Goal: Transaction & Acquisition: Purchase product/service

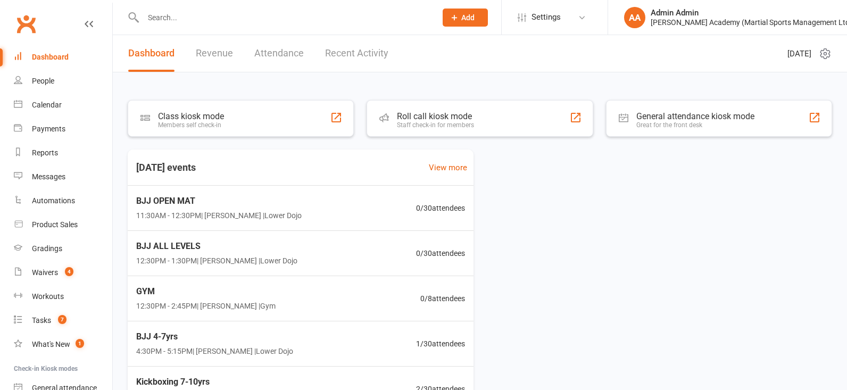
drag, startPoint x: 65, startPoint y: 226, endPoint x: 147, endPoint y: 209, distance: 84.2
click at [66, 226] on div "Product Sales" at bounding box center [55, 224] width 46 height 9
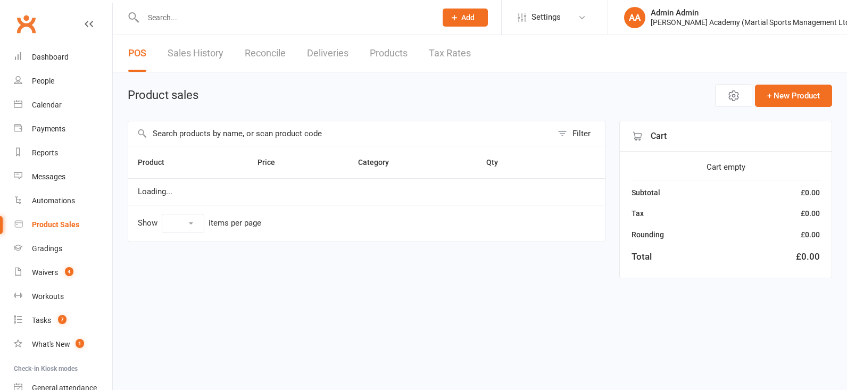
select select "100"
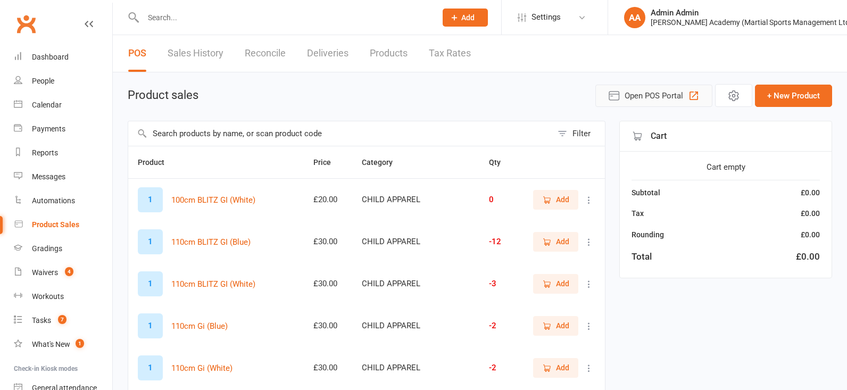
click at [645, 94] on span "Open POS Portal" at bounding box center [654, 95] width 59 height 13
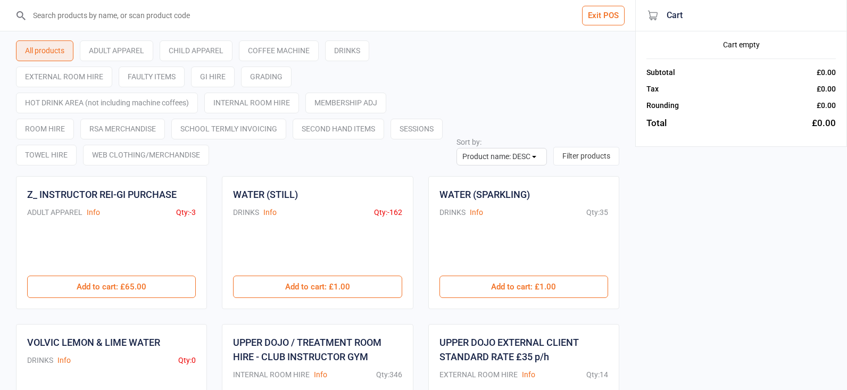
select select "name-desc"
click at [214, 18] on input "search" at bounding box center [324, 15] width 593 height 31
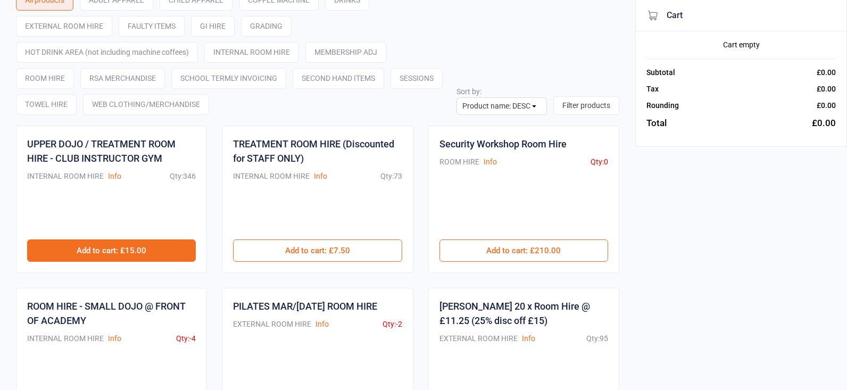
scroll to position [49, 0]
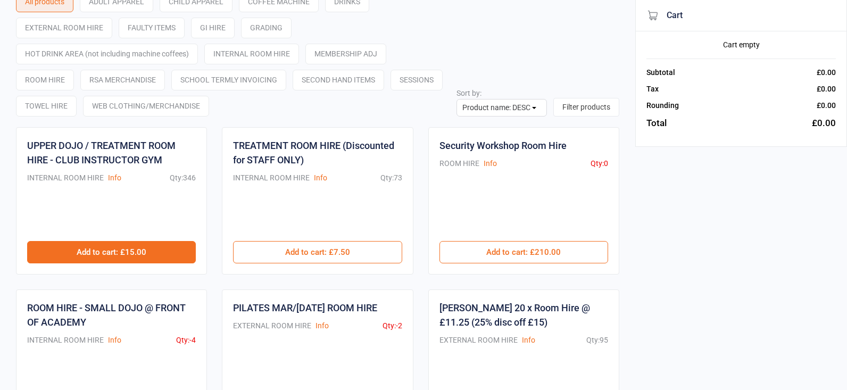
type input "room"
click at [124, 254] on button "Add to cart : £15.00" at bounding box center [111, 252] width 169 height 22
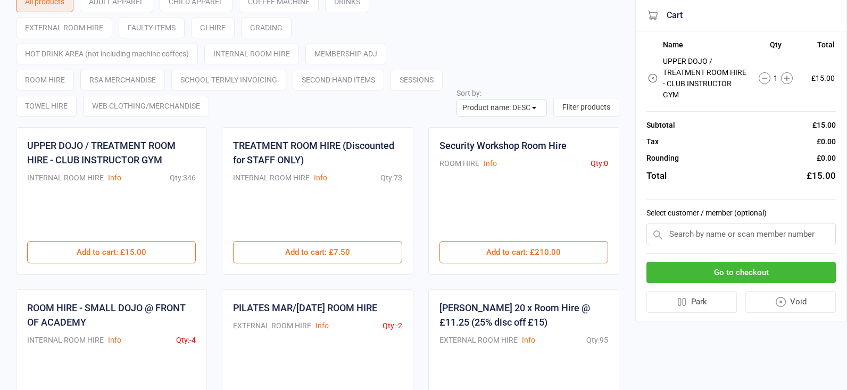
click at [734, 273] on button "Go to checkout" at bounding box center [740, 273] width 189 height 22
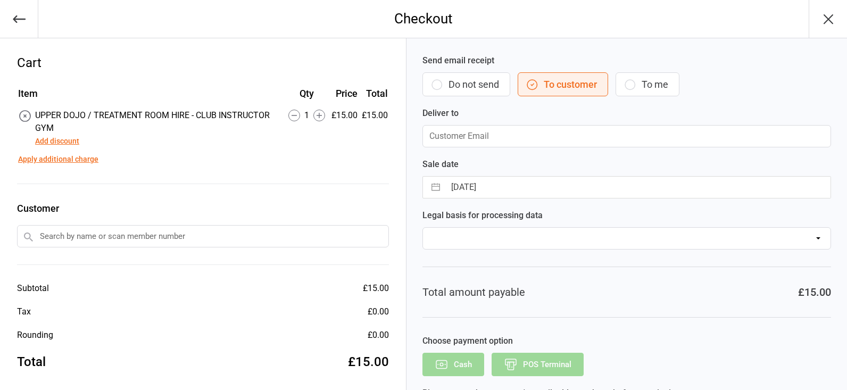
click at [346, 237] on input "text" at bounding box center [203, 236] width 372 height 22
type input "m"
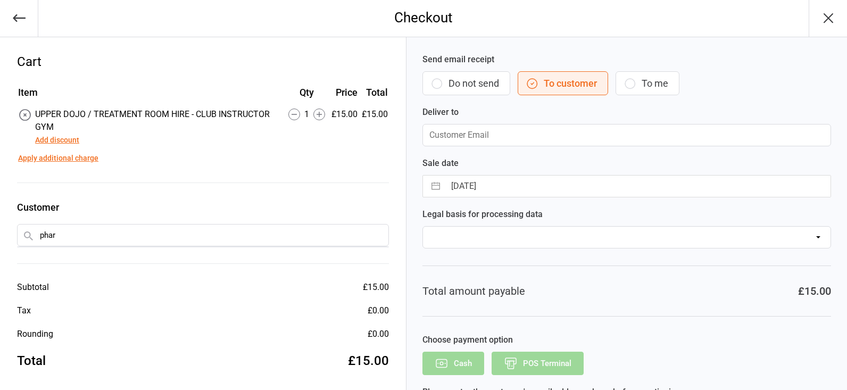
scroll to position [1, 0]
type input "phar"
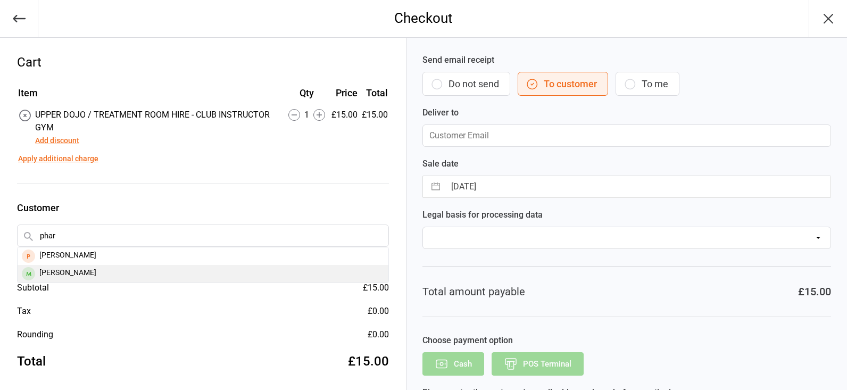
click at [82, 279] on div "[PERSON_NAME]" at bounding box center [203, 274] width 371 height 18
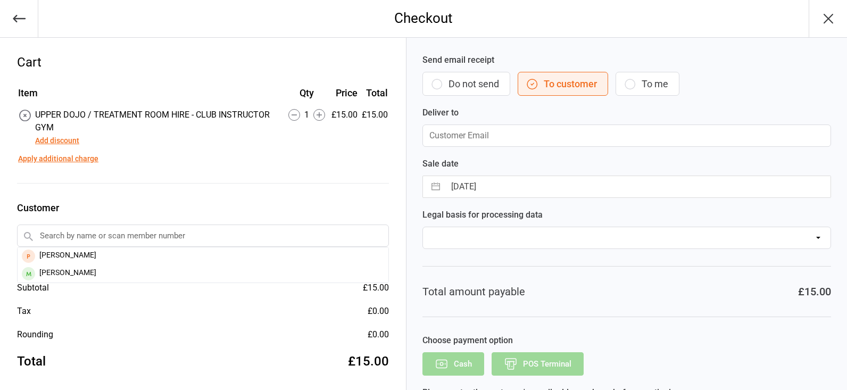
type input "[EMAIL_ADDRESS][DOMAIN_NAME]"
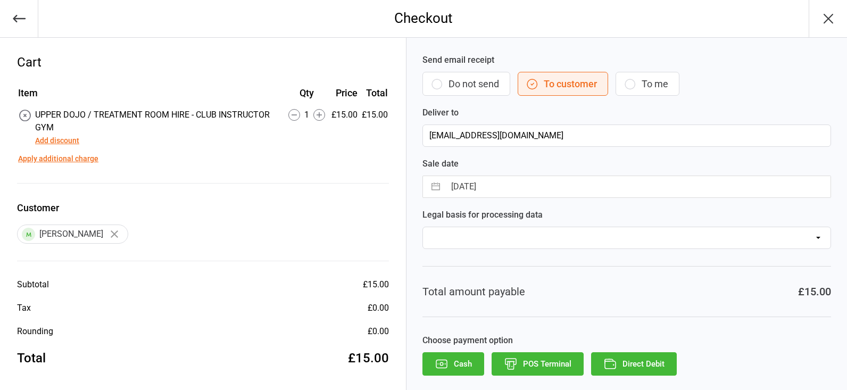
scroll to position [0, 0]
click at [443, 362] on icon "button" at bounding box center [442, 365] width 14 height 14
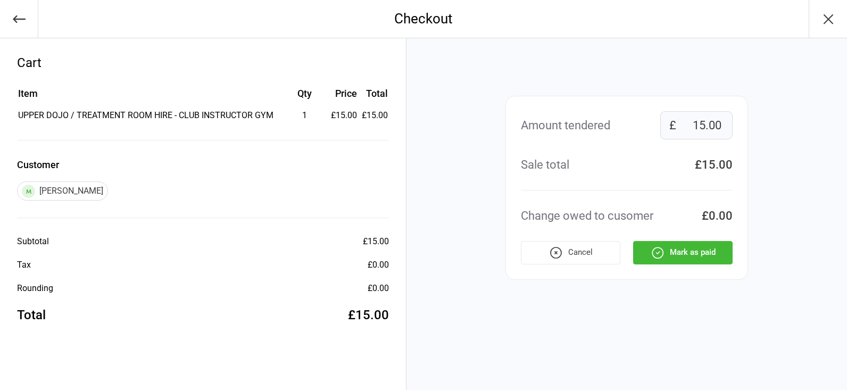
click at [702, 254] on button "Mark as paid" at bounding box center [682, 252] width 99 height 23
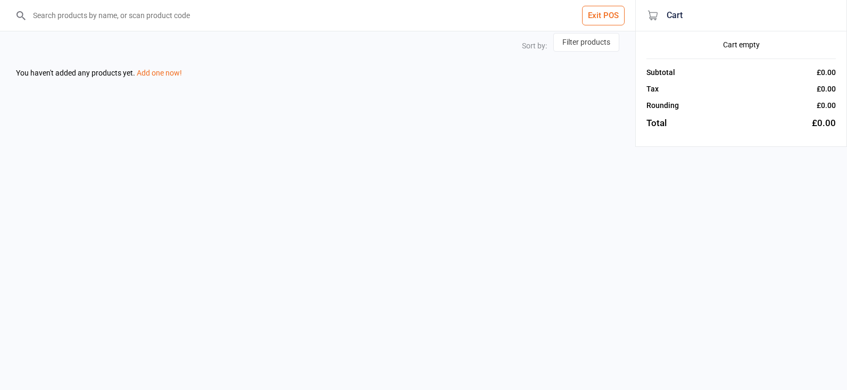
select select "name-desc"
